Goal: Task Accomplishment & Management: Complete application form

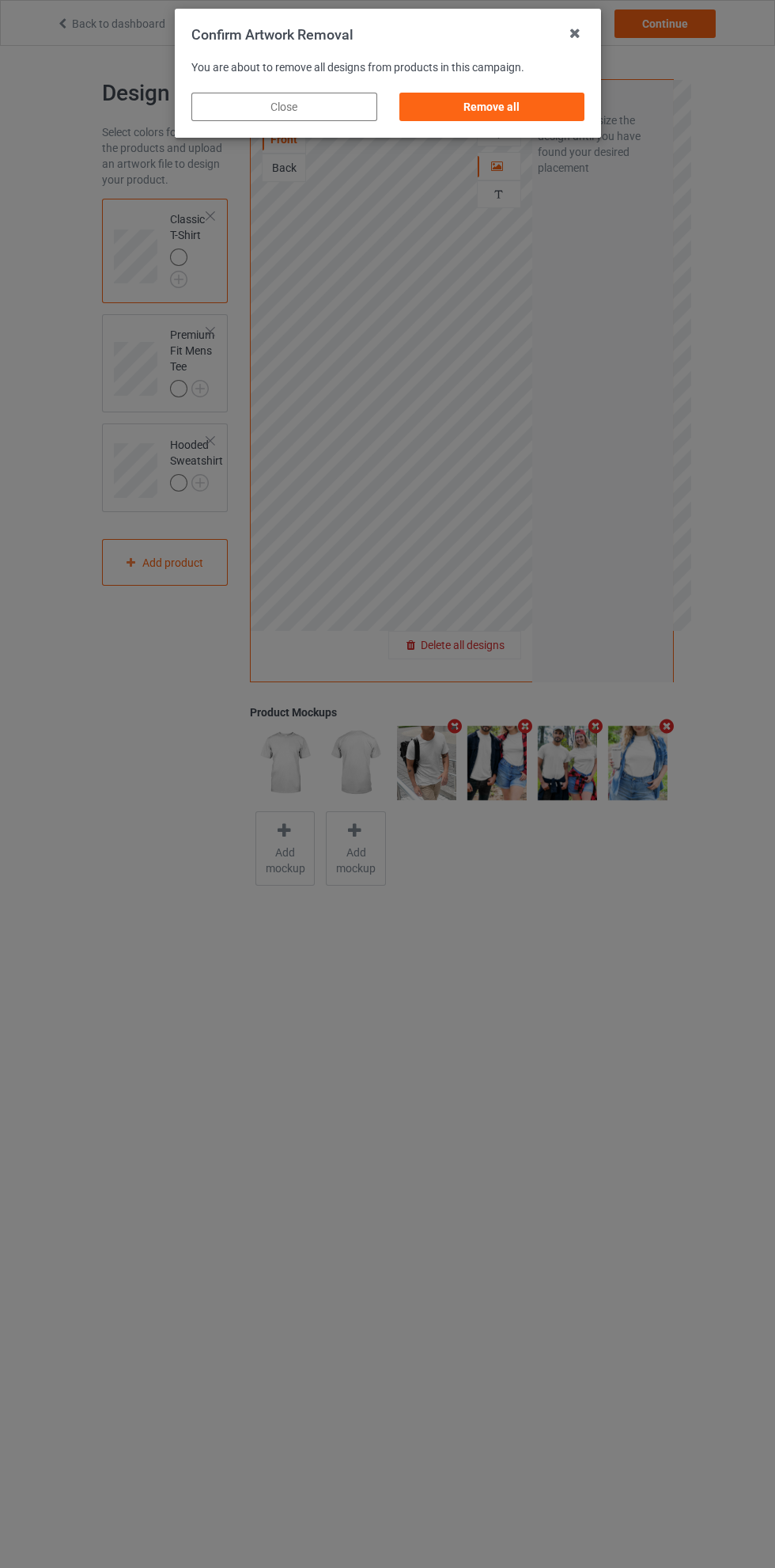
click at [515, 116] on div "Remove all" at bounding box center [492, 106] width 186 height 29
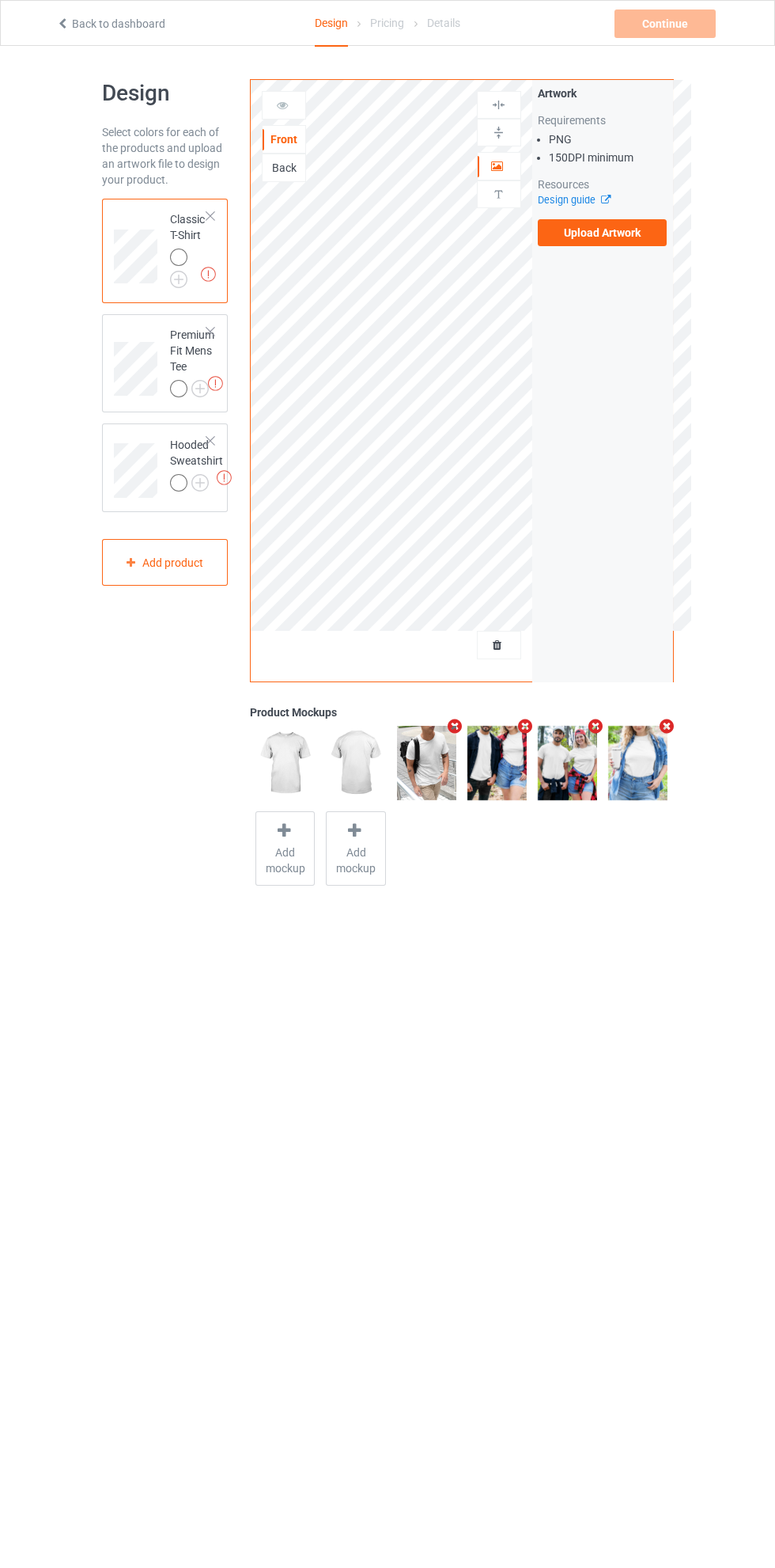
click at [632, 232] on label "Upload Artwork" at bounding box center [603, 232] width 130 height 27
click at [0, 0] on input "Upload Artwork" at bounding box center [0, 0] width 0 height 0
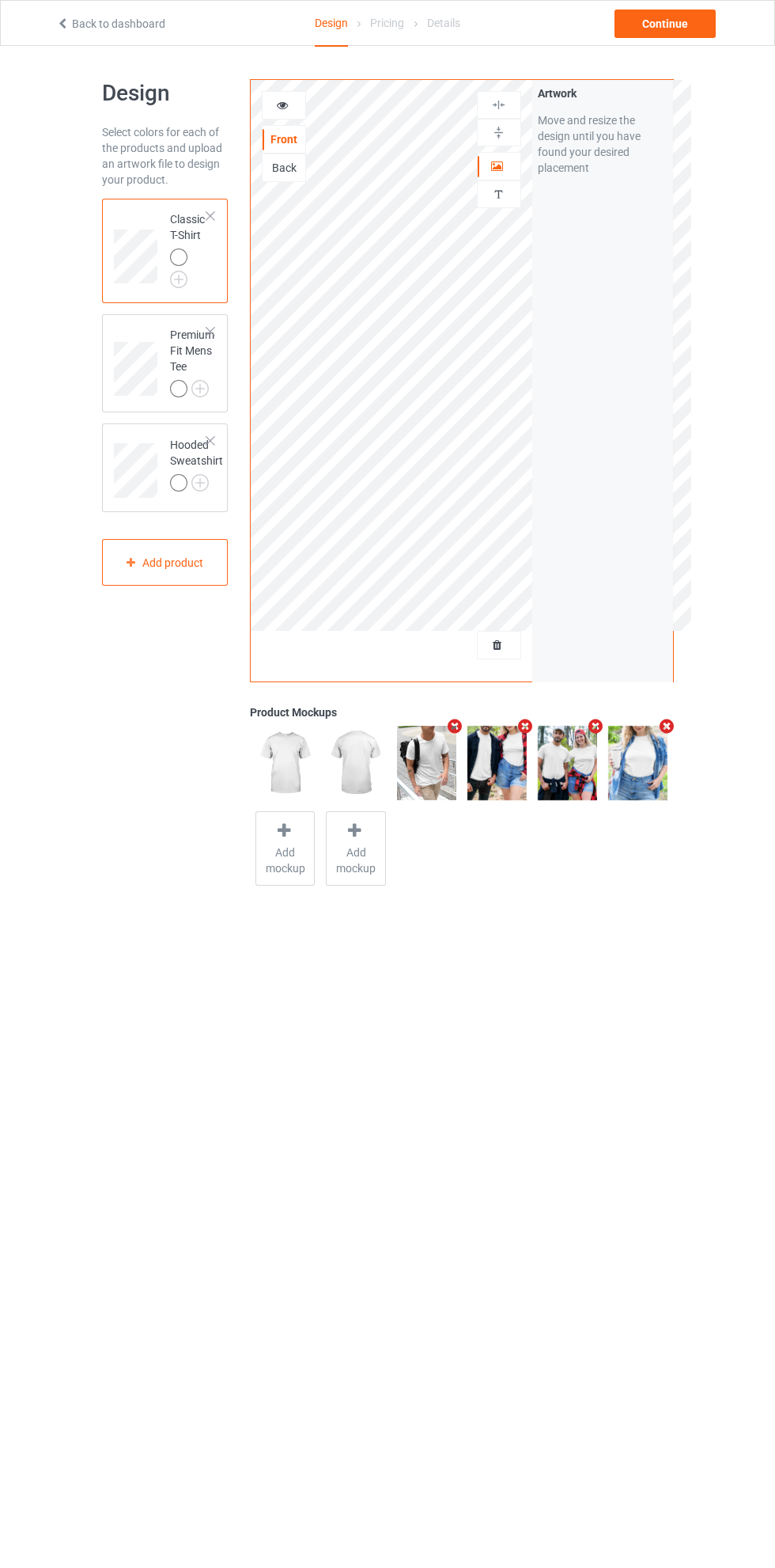
click at [688, 20] on div "Continue" at bounding box center [665, 24] width 101 height 29
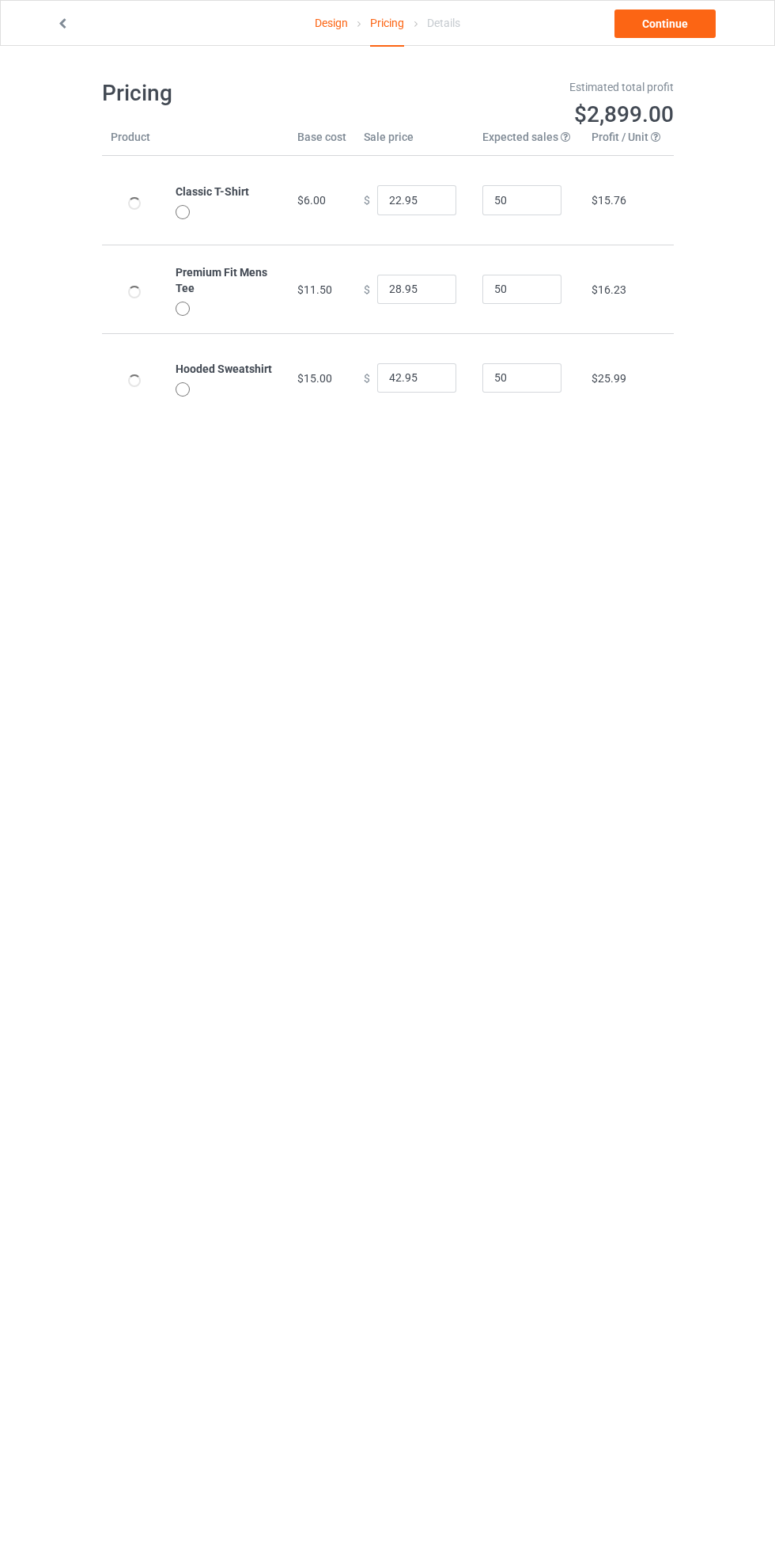
click at [673, 22] on link "Continue" at bounding box center [665, 24] width 101 height 29
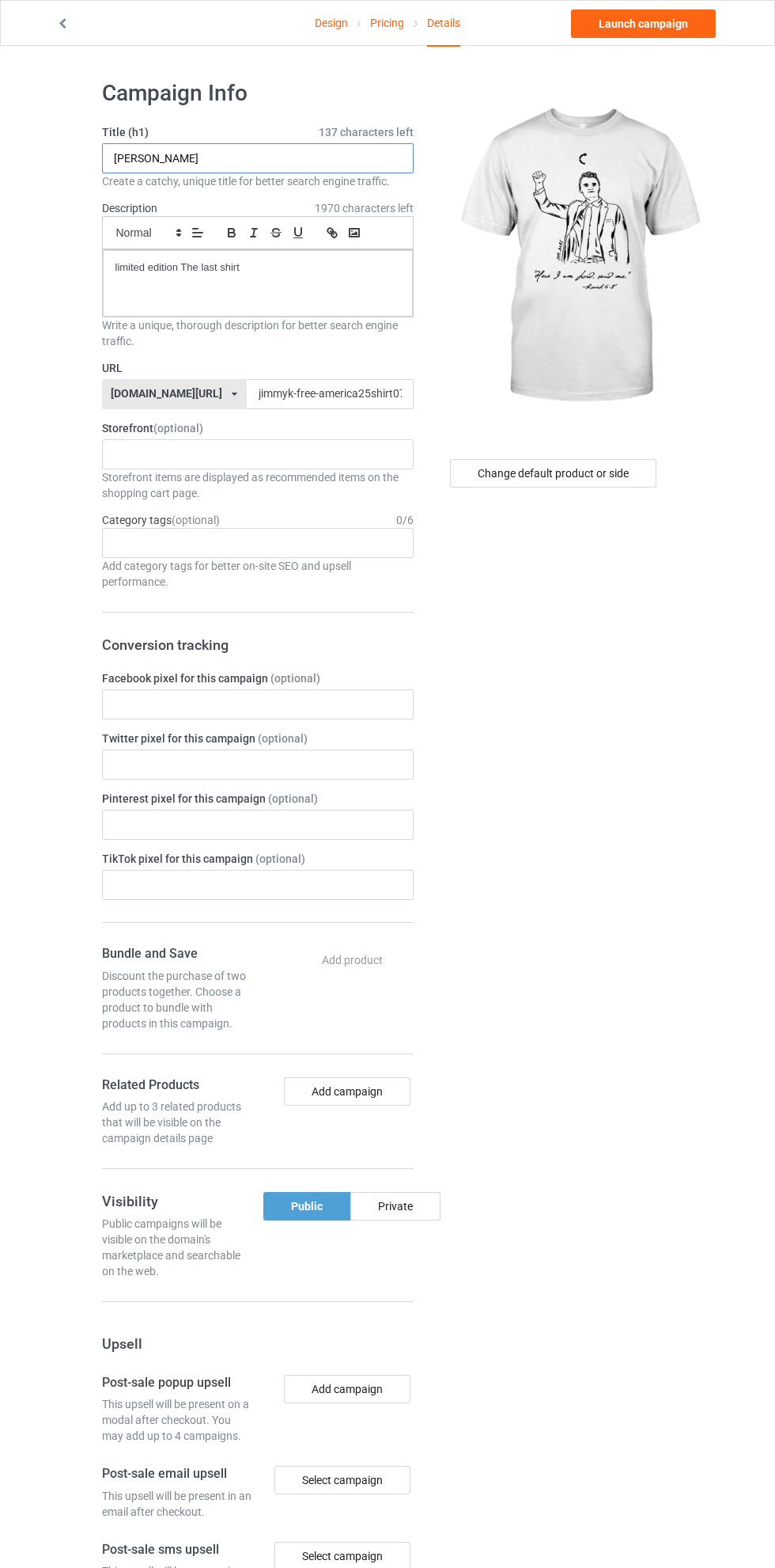
click at [297, 159] on input "[PERSON_NAME]" at bounding box center [258, 159] width 312 height 30
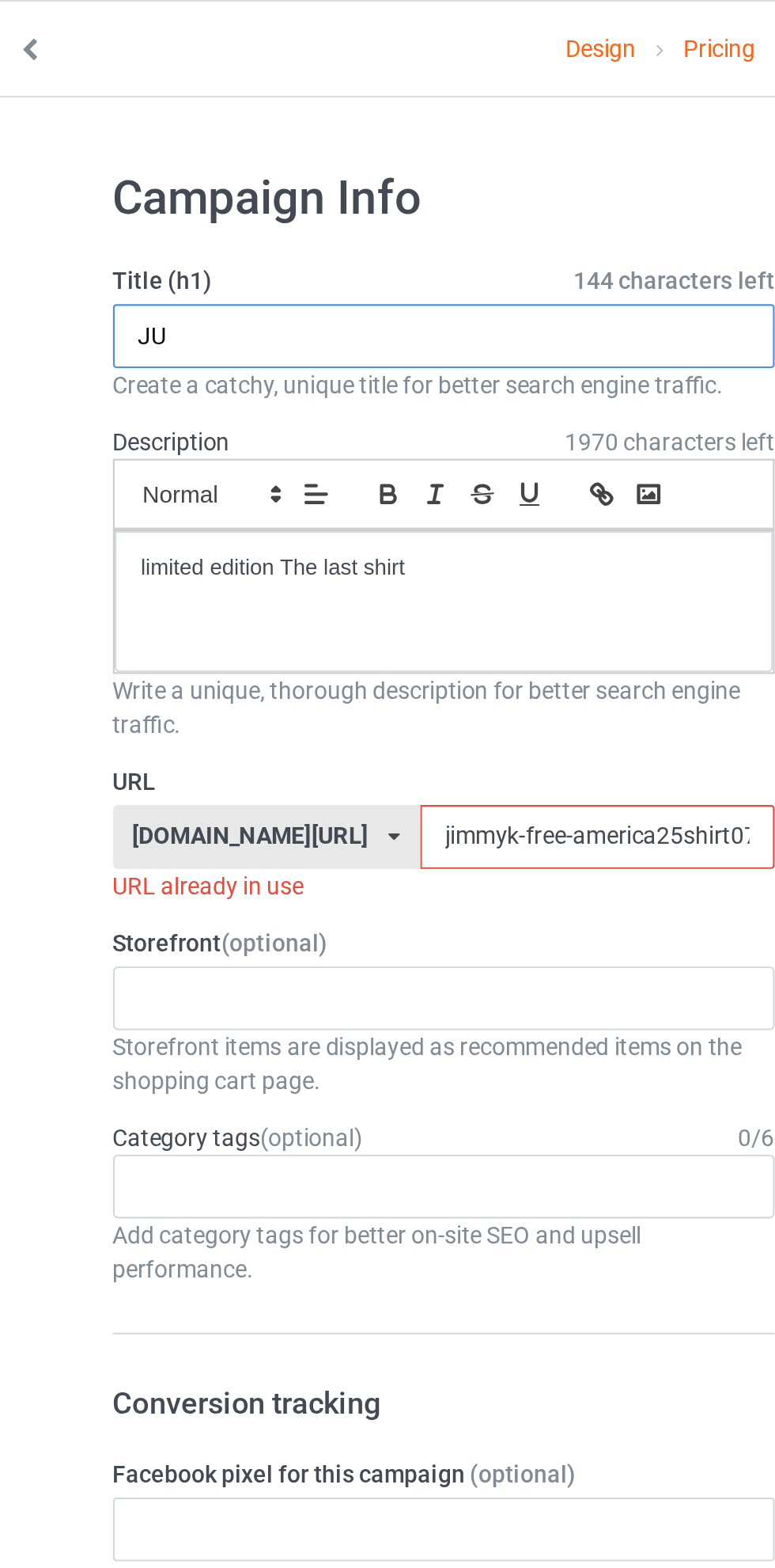
type input "J"
type input "[PERSON_NAME]"
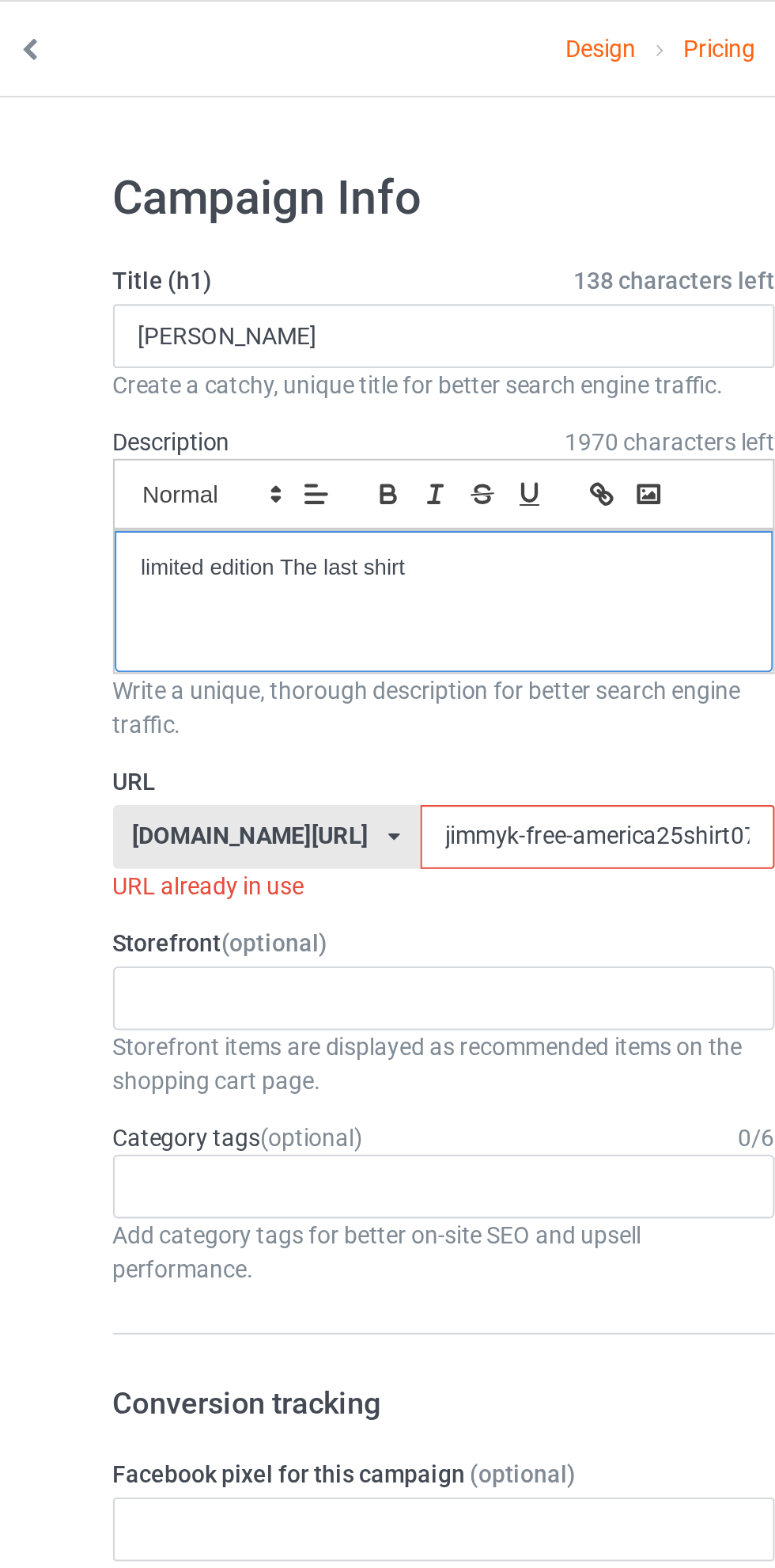
click at [288, 269] on p "limited edition The last shirt" at bounding box center [258, 268] width 284 height 15
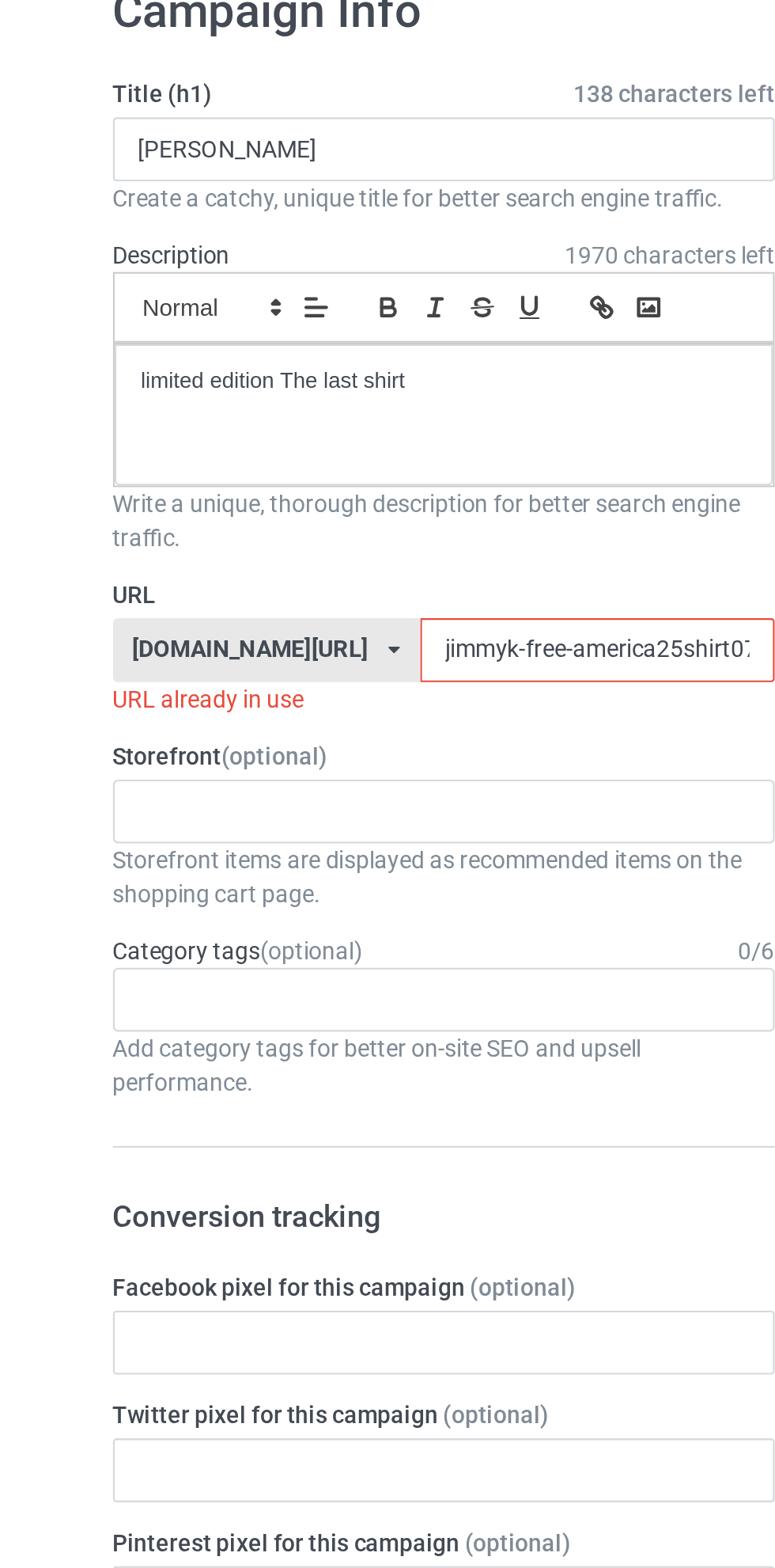
click at [257, 396] on input "jimmyk-free-america25shirt079g" at bounding box center [330, 393] width 166 height 30
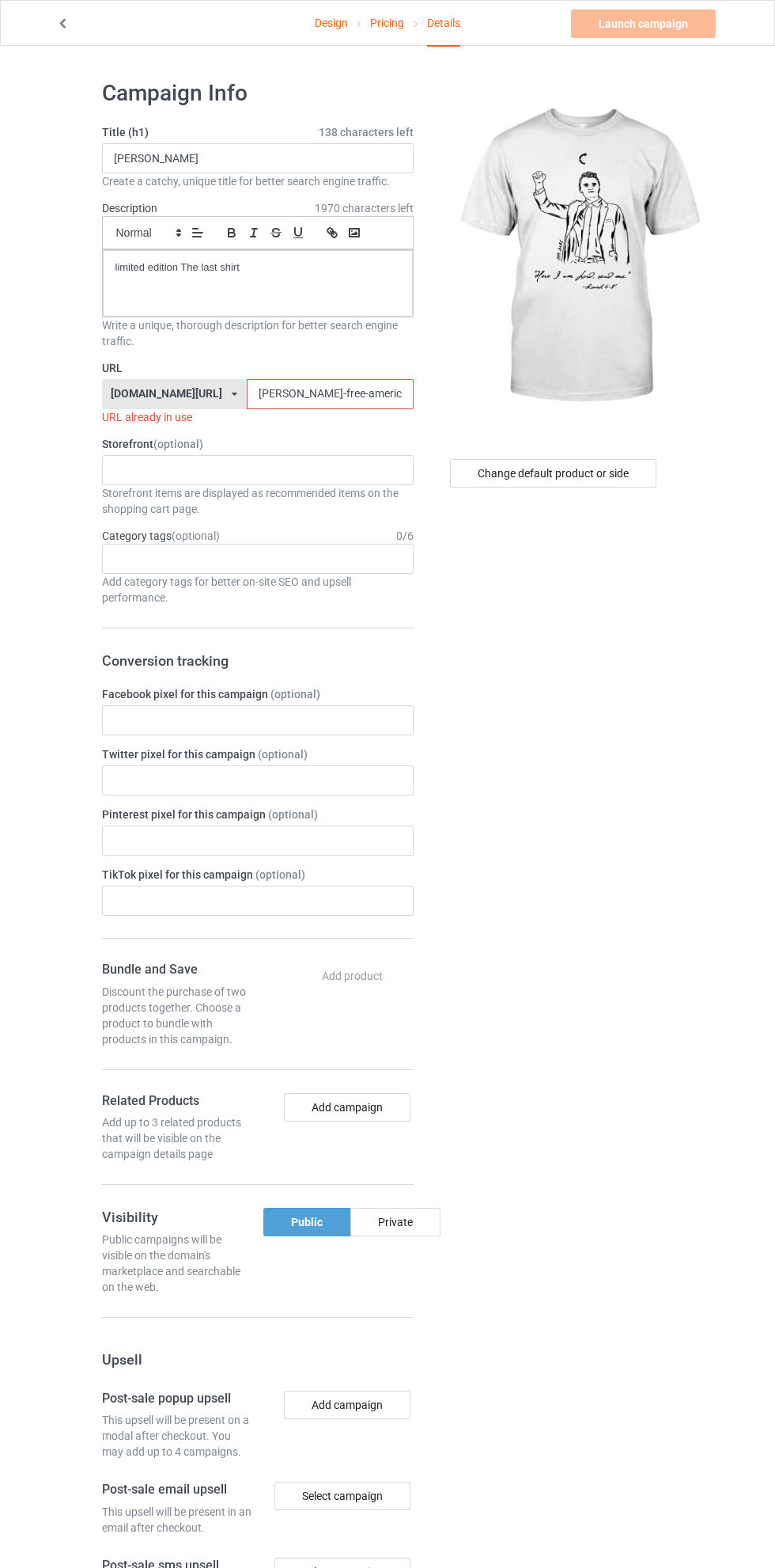
click at [247, 394] on input "[PERSON_NAME]-free-america25shirt079g" at bounding box center [330, 393] width 166 height 30
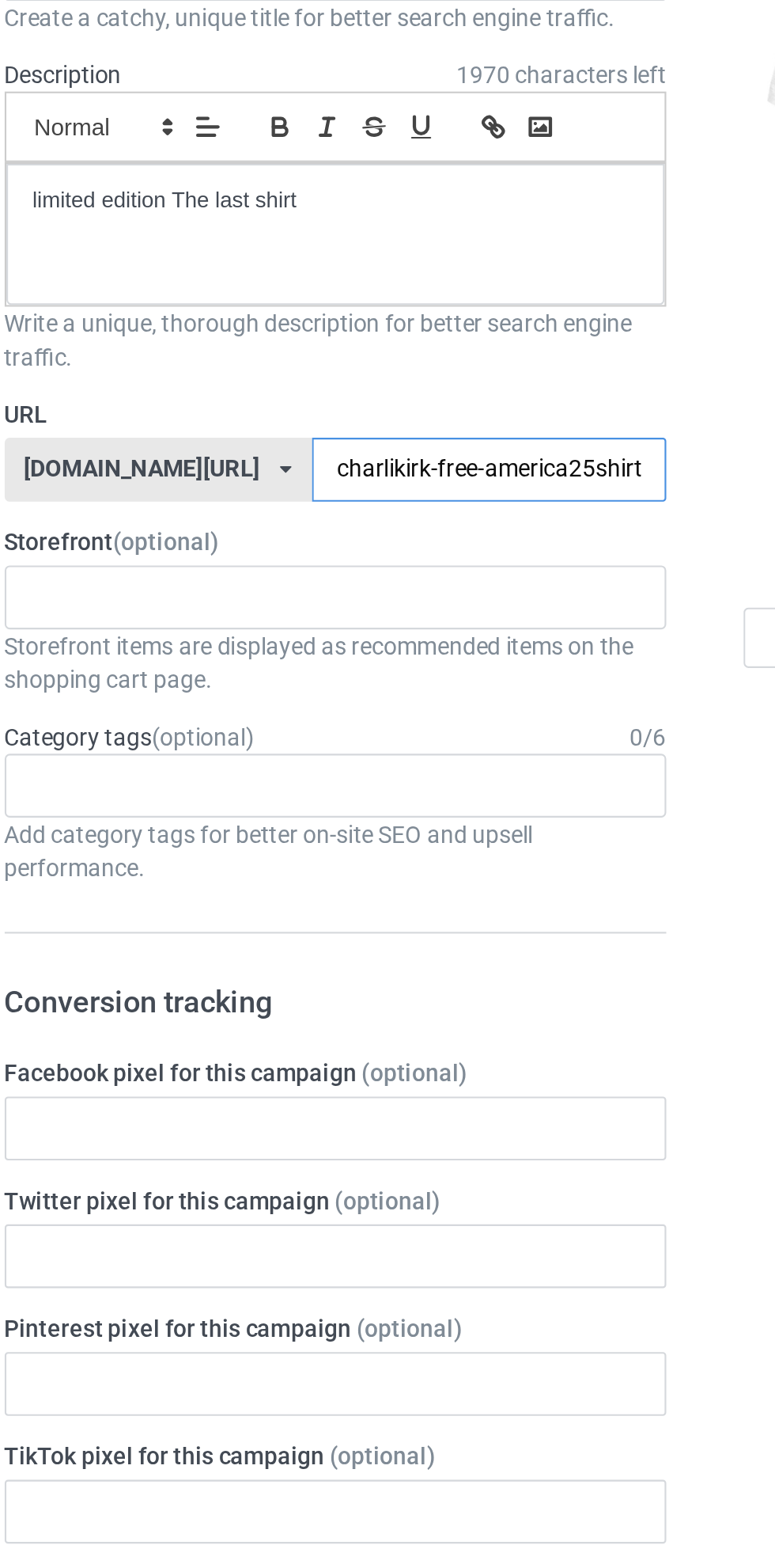
type input "charliekirk-free-america25shirt079g"
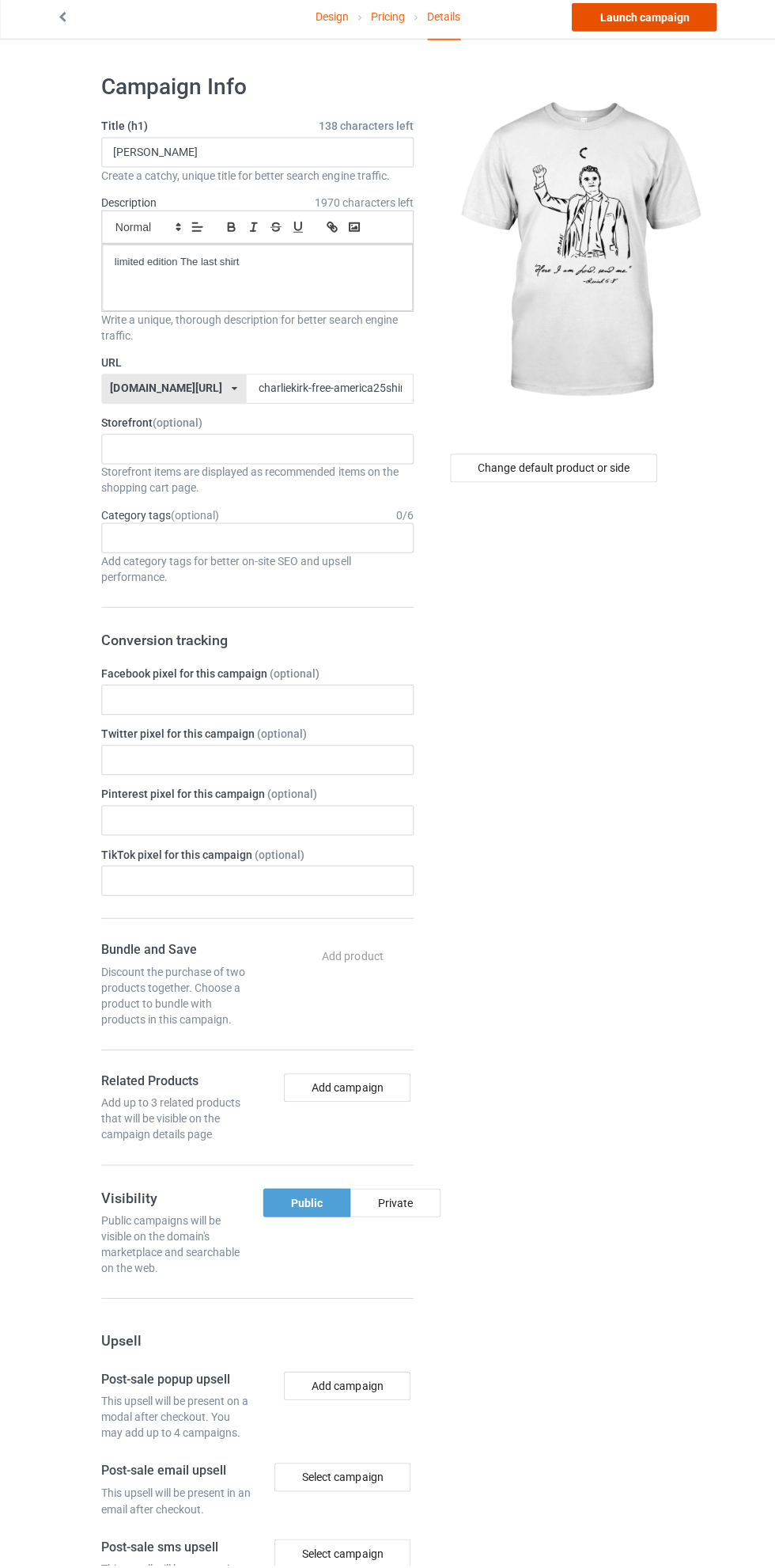
click at [668, 23] on link "Launch campaign" at bounding box center [643, 24] width 145 height 29
